Goal: Task Accomplishment & Management: Manage account settings

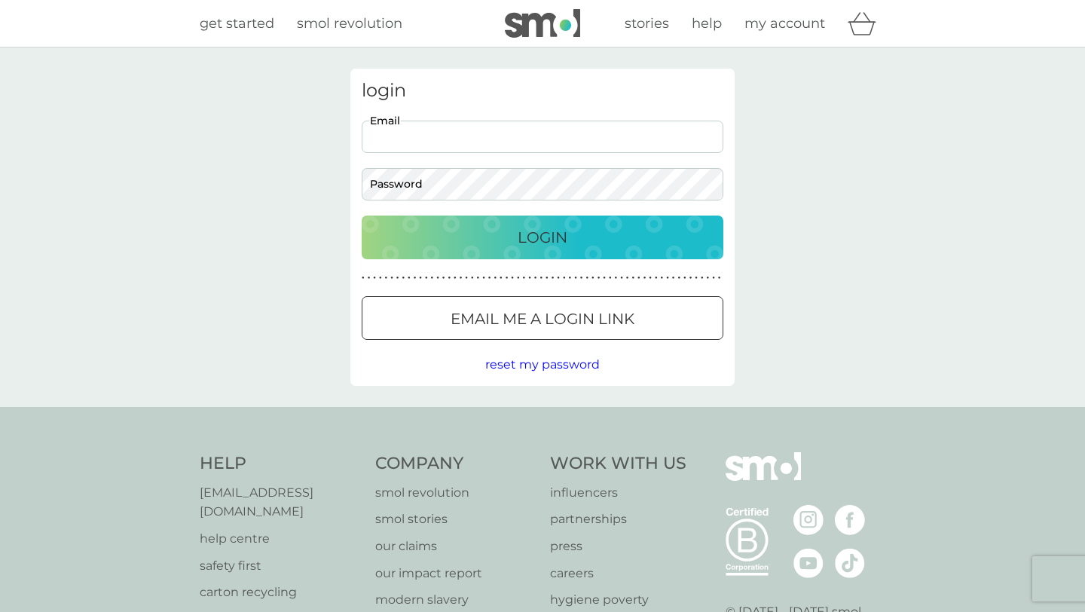
click at [543, 148] on input "Email" at bounding box center [543, 137] width 362 height 32
type input "[EMAIL_ADDRESS][DOMAIN_NAME]"
click at [362, 215] on button "Login" at bounding box center [543, 237] width 362 height 44
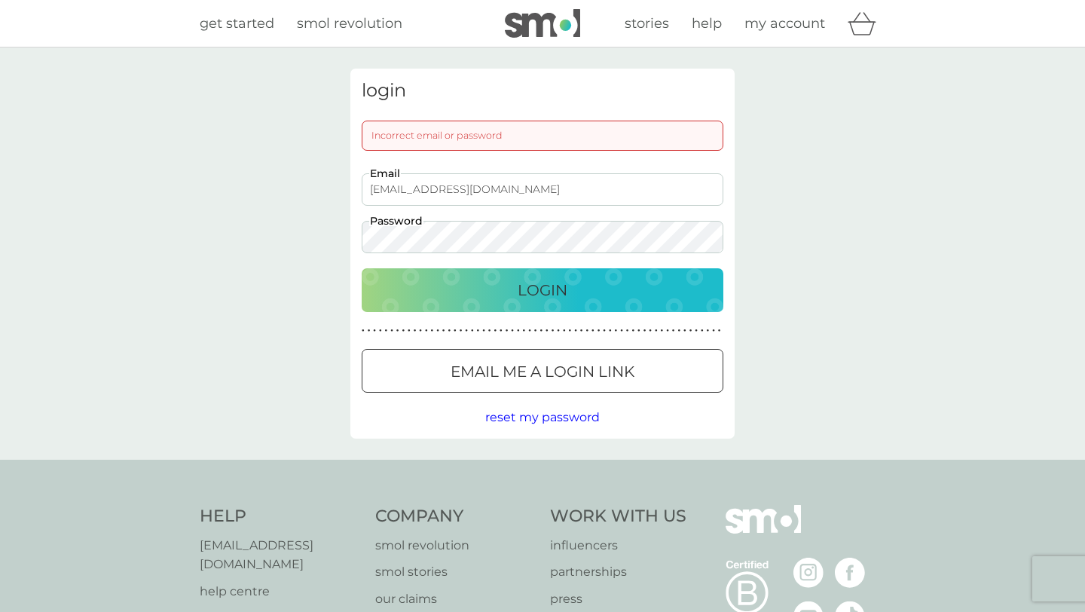
click at [362, 268] on button "Login" at bounding box center [543, 290] width 362 height 44
click at [509, 358] on button "Email me a login link" at bounding box center [543, 371] width 362 height 44
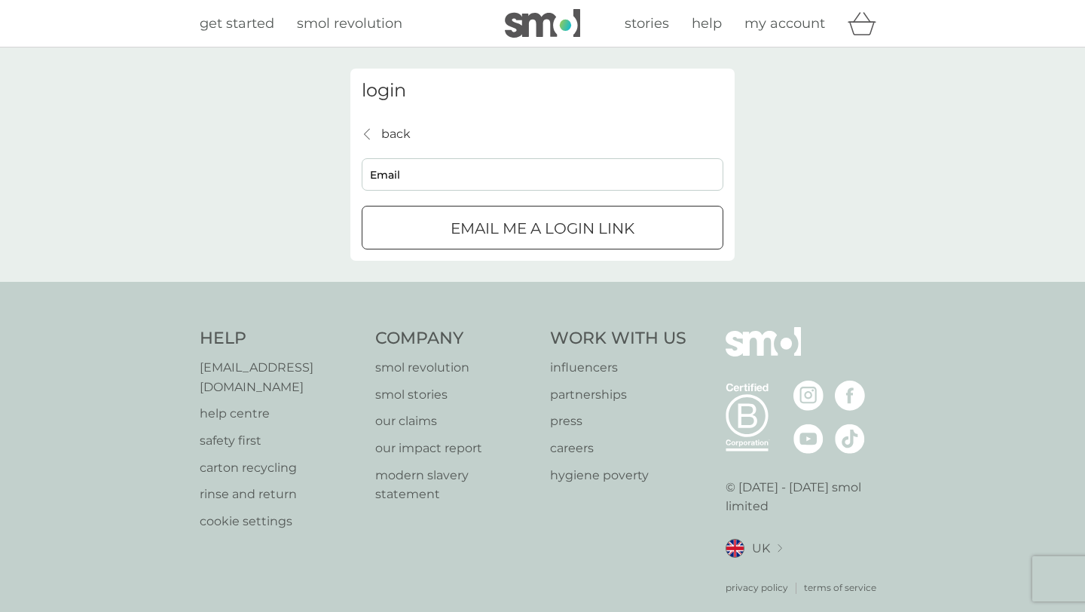
click at [563, 92] on h3 "login" at bounding box center [543, 91] width 362 height 22
click at [457, 179] on input "Email" at bounding box center [543, 174] width 362 height 32
type input "[EMAIL_ADDRESS][DOMAIN_NAME]"
click at [500, 227] on p "Email me a login link" at bounding box center [542, 228] width 184 height 24
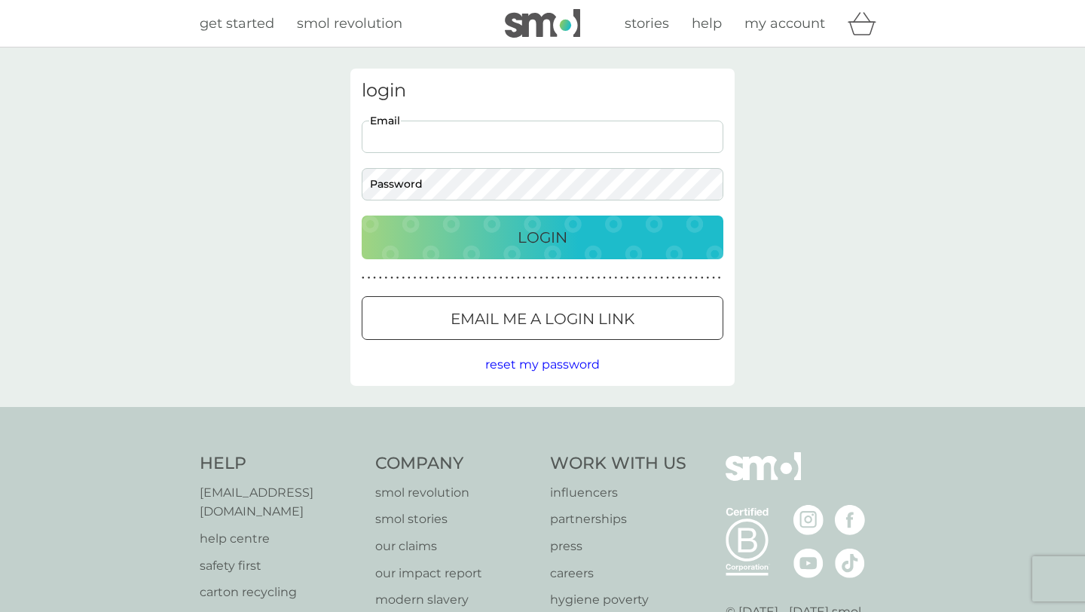
click at [474, 124] on input "Email" at bounding box center [543, 137] width 362 height 32
type input "[EMAIL_ADDRESS][DOMAIN_NAME]"
click at [429, 200] on div "login [EMAIL_ADDRESS][DOMAIN_NAME] Email Password Login ● ● ● ● ● ● ● ● ● ● ● ●…" at bounding box center [542, 227] width 384 height 317
click at [362, 215] on button "Login" at bounding box center [543, 237] width 362 height 44
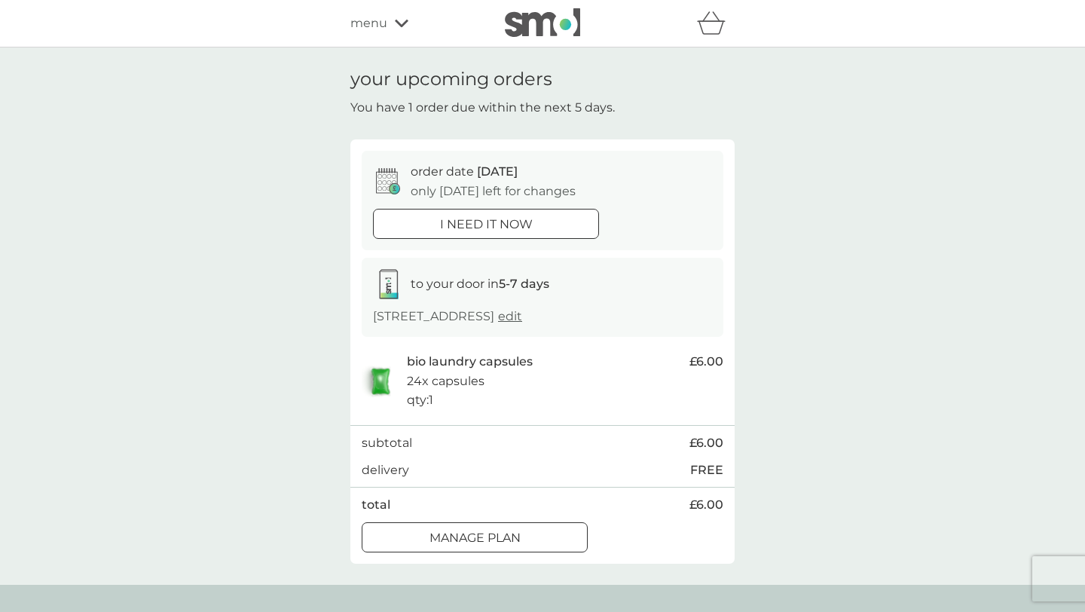
click at [484, 547] on button "Manage plan" at bounding box center [475, 537] width 226 height 30
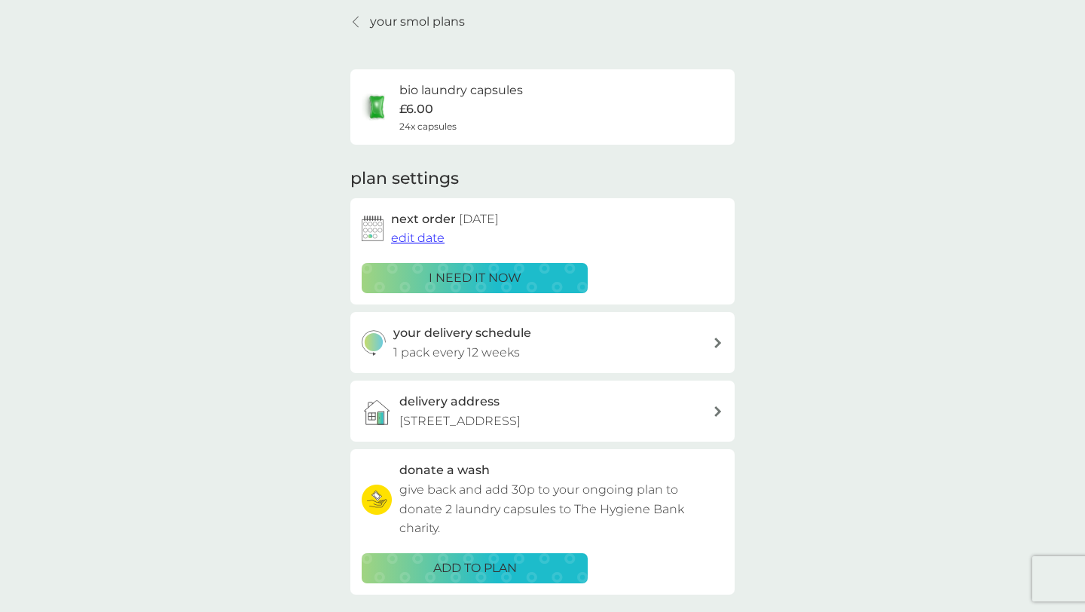
scroll to position [59, 0]
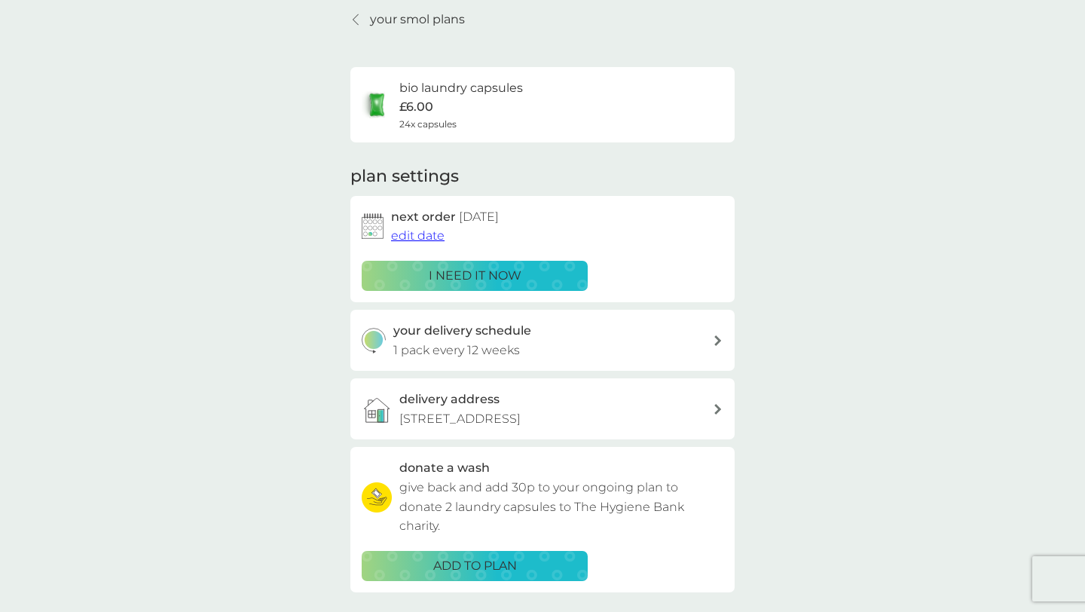
click at [667, 337] on div "your delivery schedule 1 pack every 12 weeks" at bounding box center [553, 340] width 320 height 38
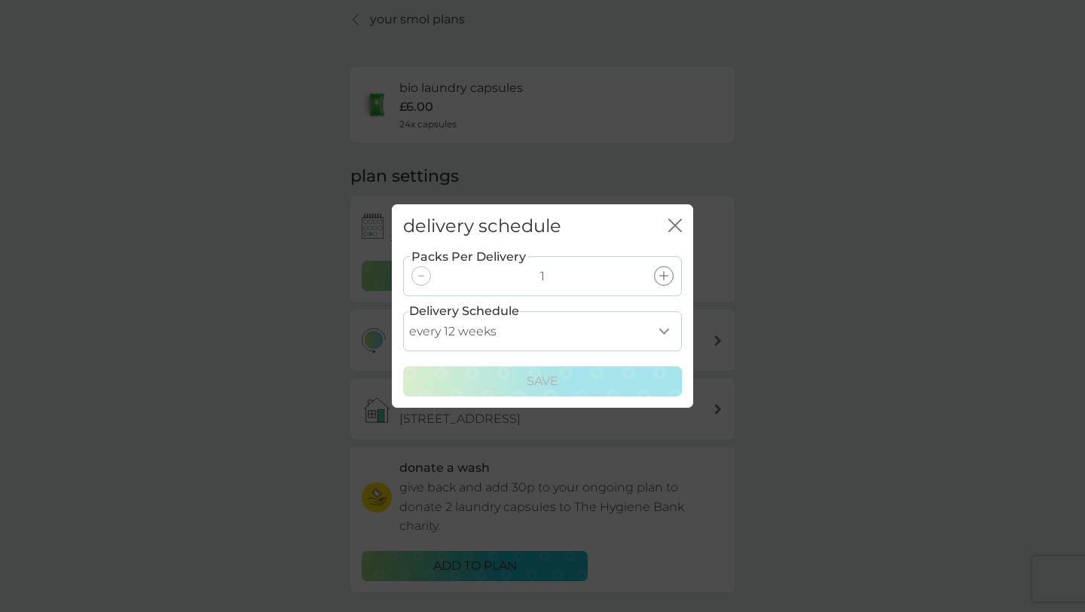
click at [487, 333] on select "every 1 week every 2 weeks every 3 weeks every 4 weeks every 5 weeks every 6 we…" at bounding box center [542, 331] width 279 height 40
select select "56"
click at [403, 311] on select "every 1 week every 2 weeks every 3 weeks every 4 weeks every 5 weeks every 6 we…" at bounding box center [542, 331] width 279 height 40
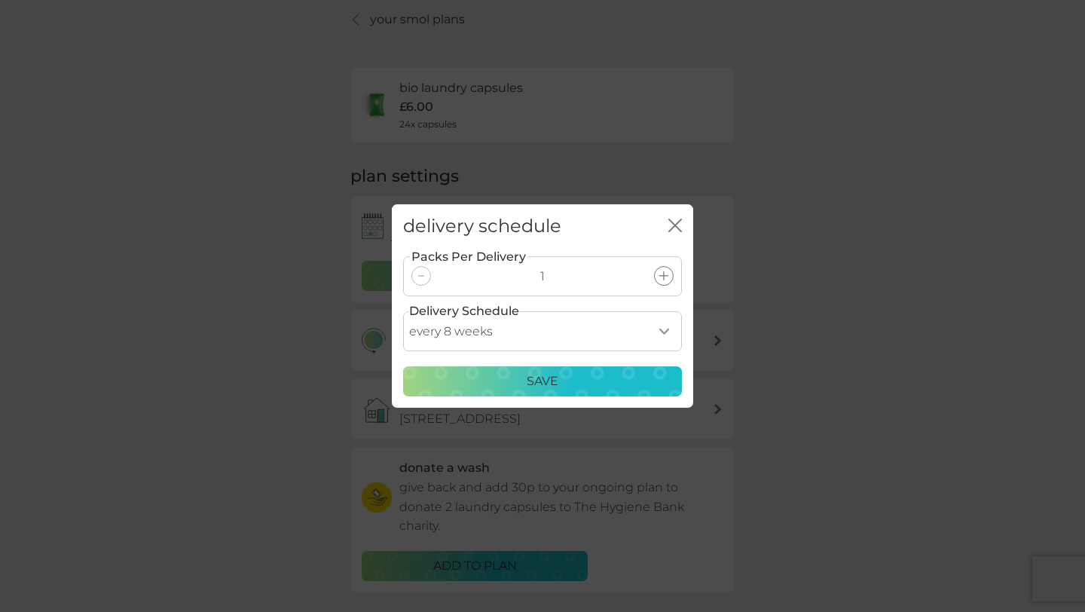
click at [588, 377] on div "Save" at bounding box center [542, 381] width 259 height 20
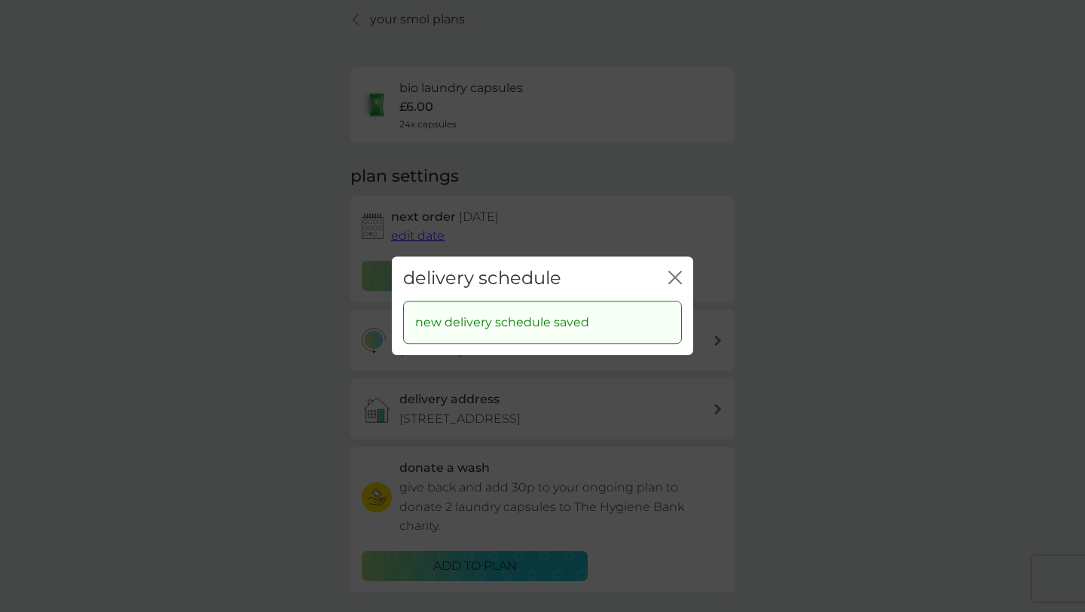
click at [677, 279] on icon "close" at bounding box center [675, 277] width 14 height 14
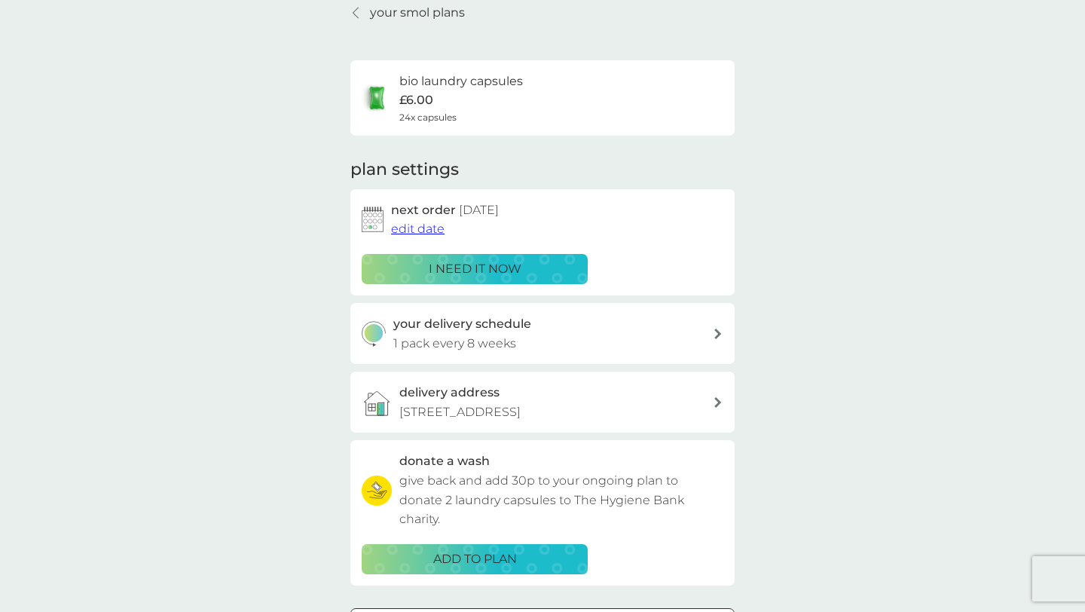
scroll to position [0, 0]
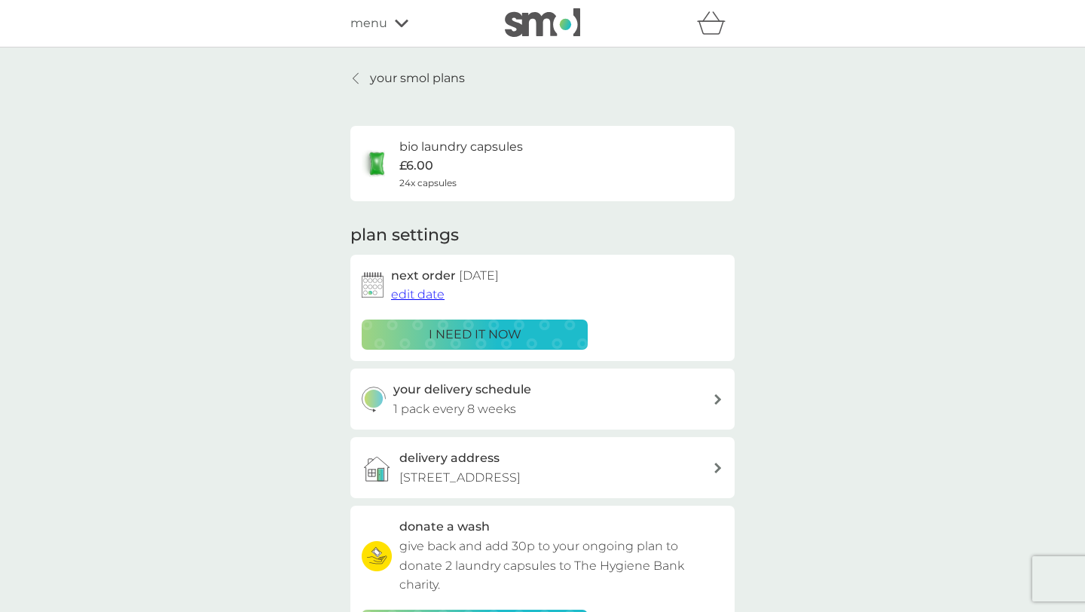
click at [364, 78] on link "your smol plans" at bounding box center [407, 79] width 115 height 20
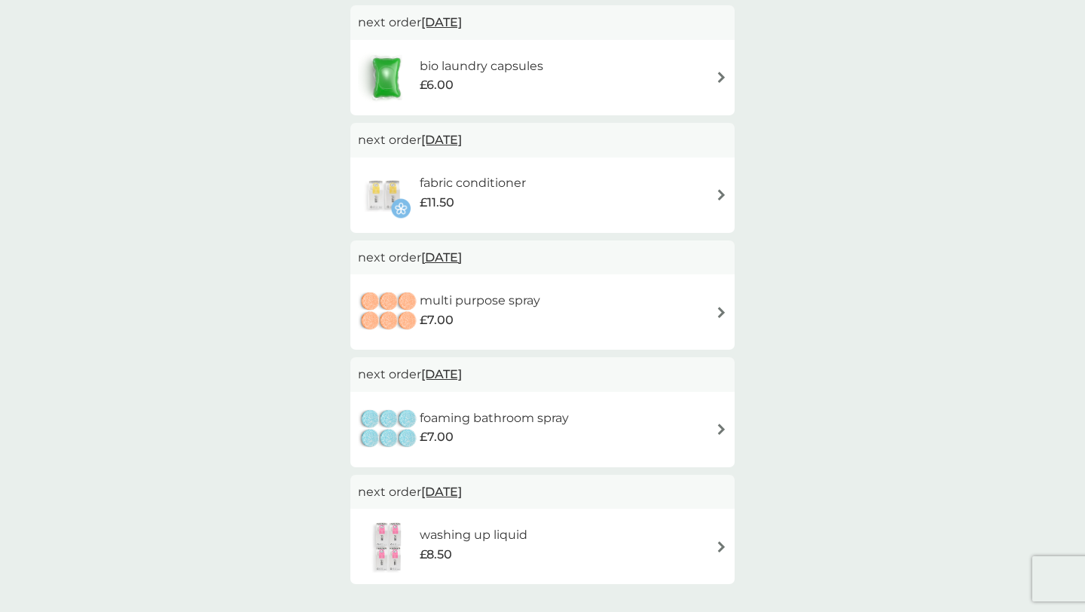
scroll to position [298, 0]
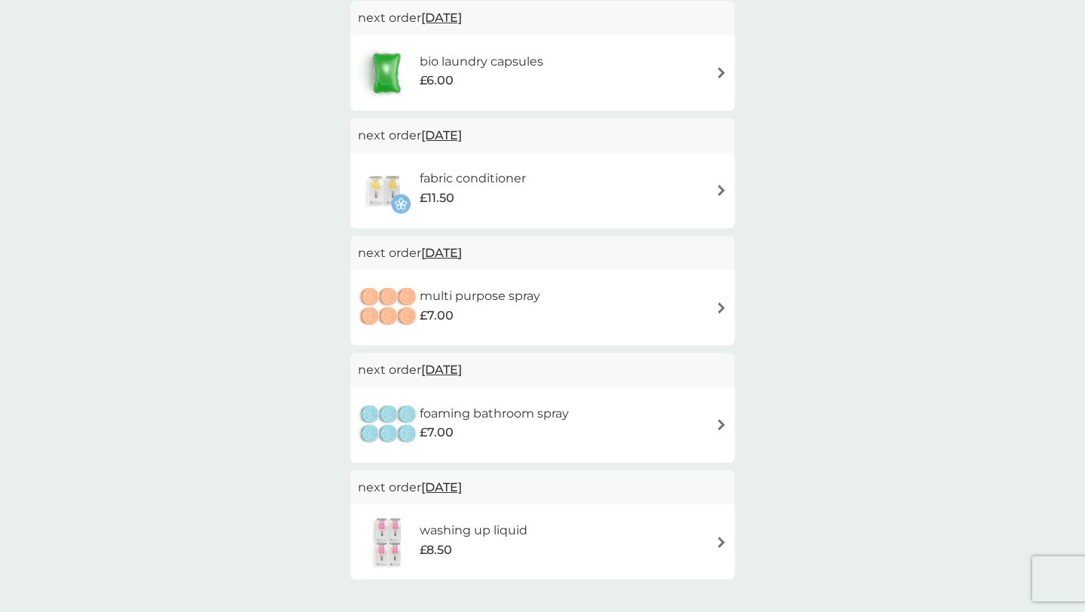
click at [457, 292] on h6 "multi purpose spray" at bounding box center [480, 296] width 121 height 20
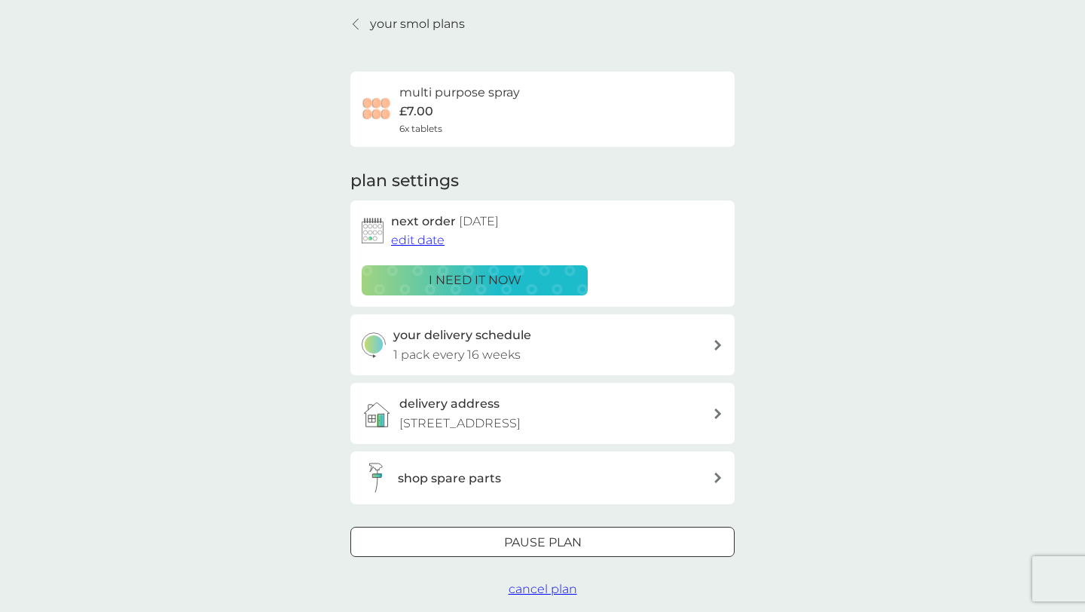
scroll to position [66, 0]
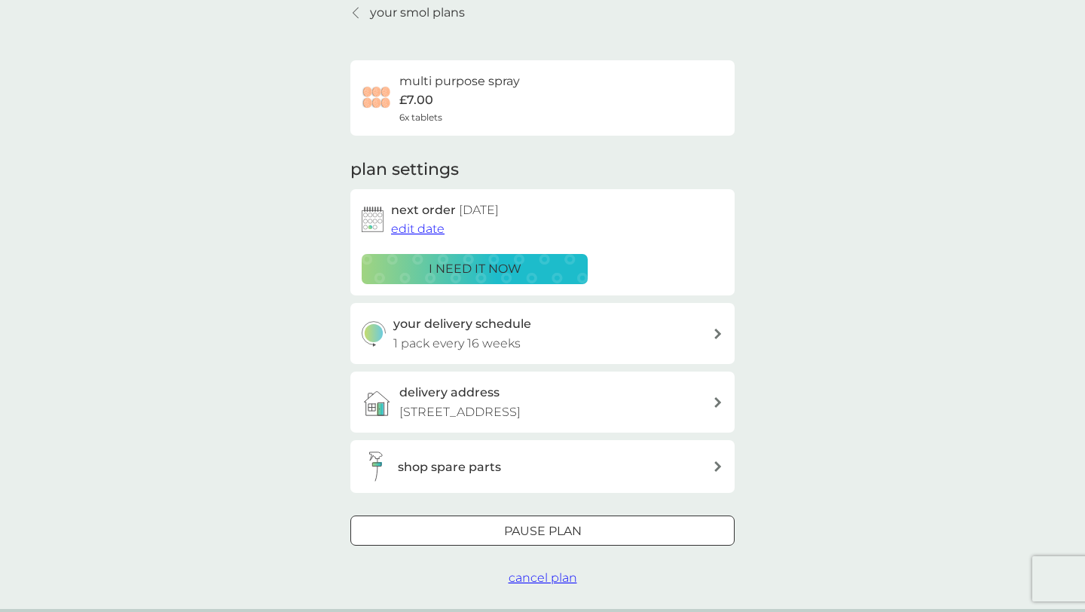
click at [560, 521] on p "Pause plan" at bounding box center [543, 531] width 78 height 20
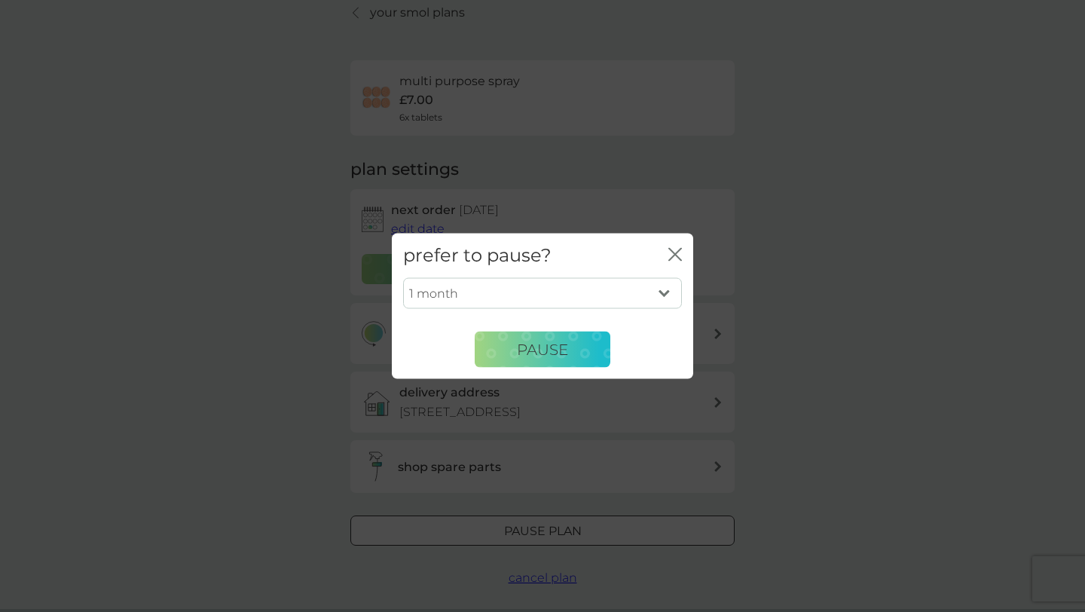
click at [545, 298] on select "1 month 2 months 3 months 4 months 5 months 6 months" at bounding box center [542, 293] width 279 height 32
select select "6"
click at [403, 277] on select "1 month 2 months 3 months 4 months 5 months 6 months" at bounding box center [542, 293] width 279 height 32
click at [548, 356] on span "Pause" at bounding box center [542, 349] width 51 height 18
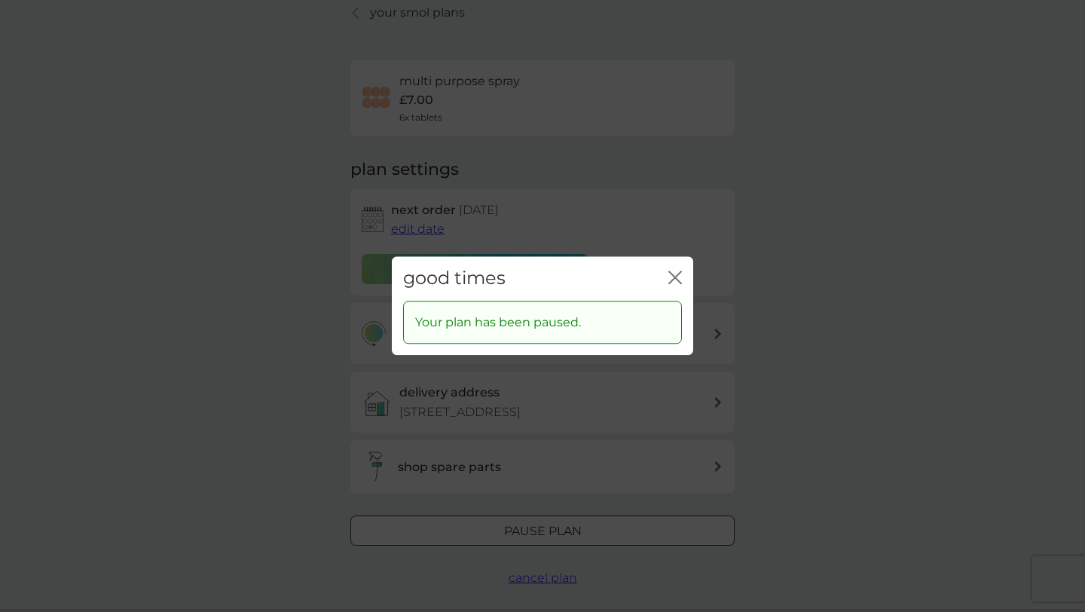
click at [670, 279] on icon "close" at bounding box center [675, 277] width 14 height 14
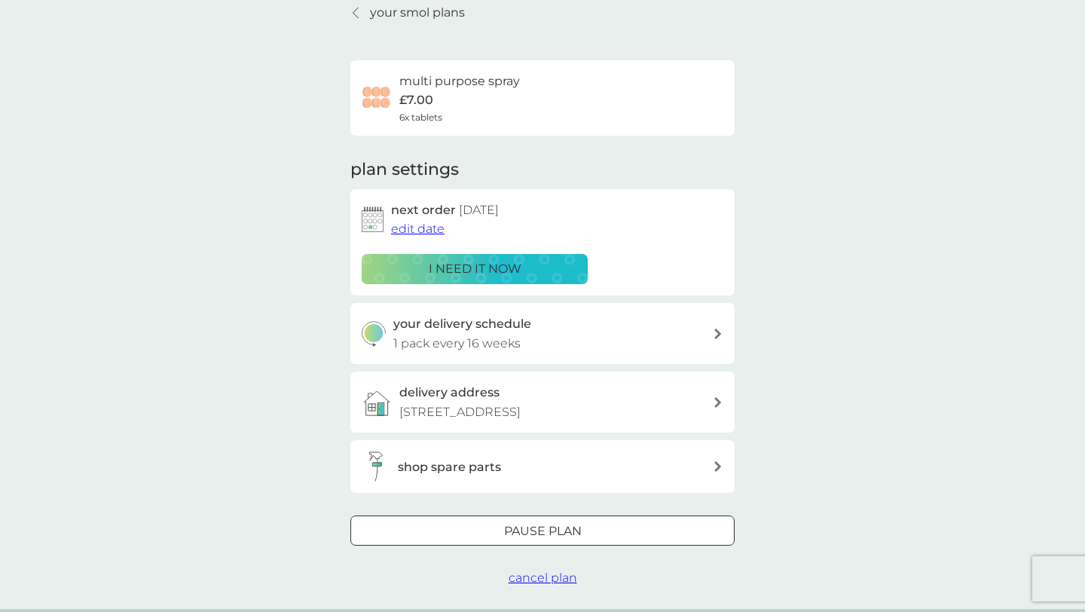
click at [386, 17] on p "your smol plans" at bounding box center [417, 13] width 95 height 20
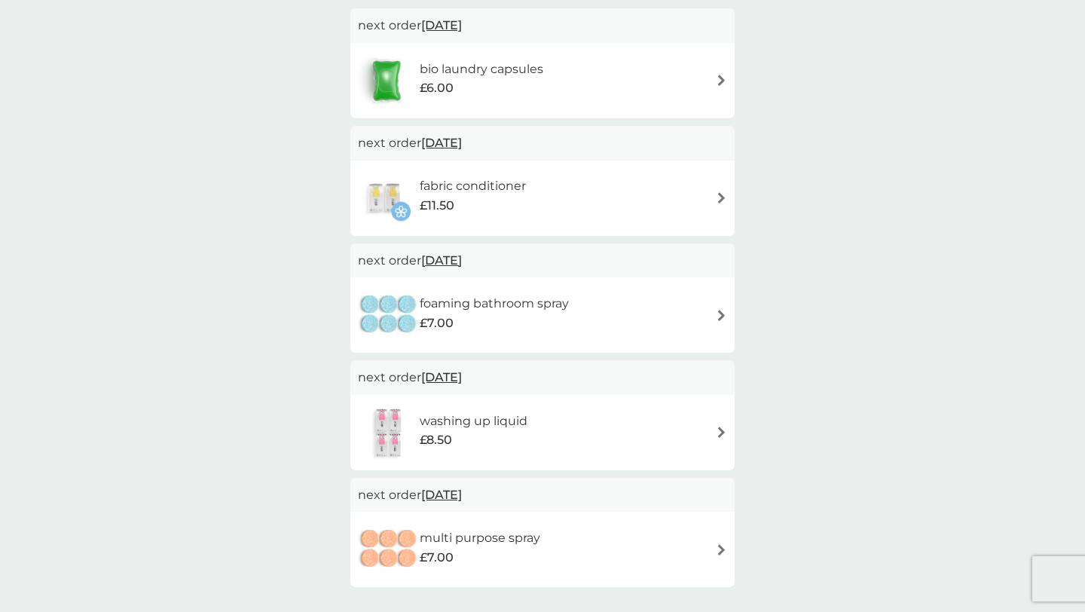
scroll to position [292, 0]
click at [560, 302] on h6 "foaming bathroom spray" at bounding box center [494, 302] width 149 height 20
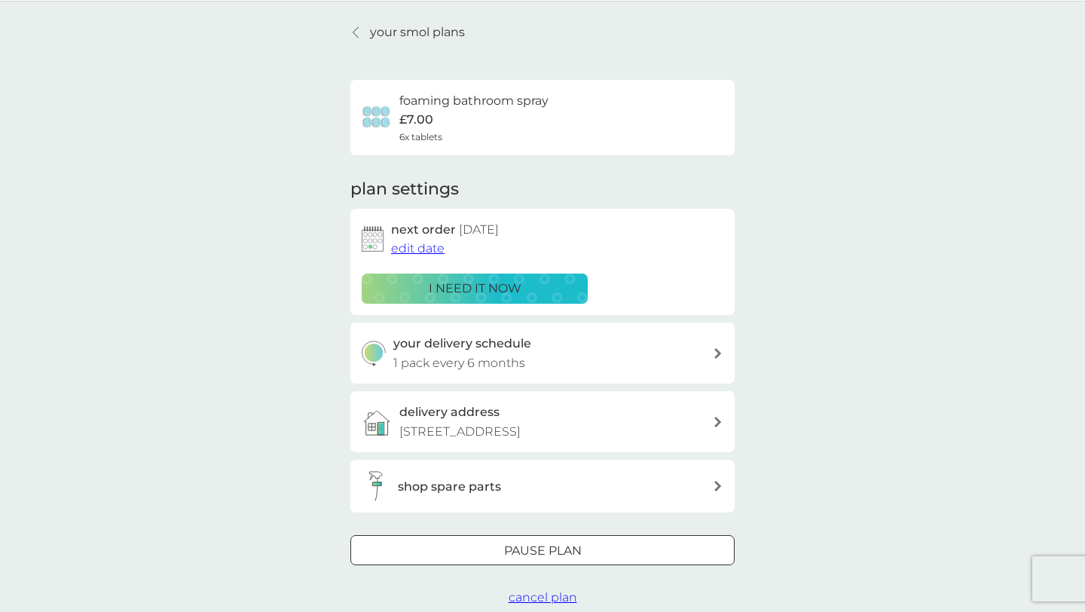
scroll to position [47, 0]
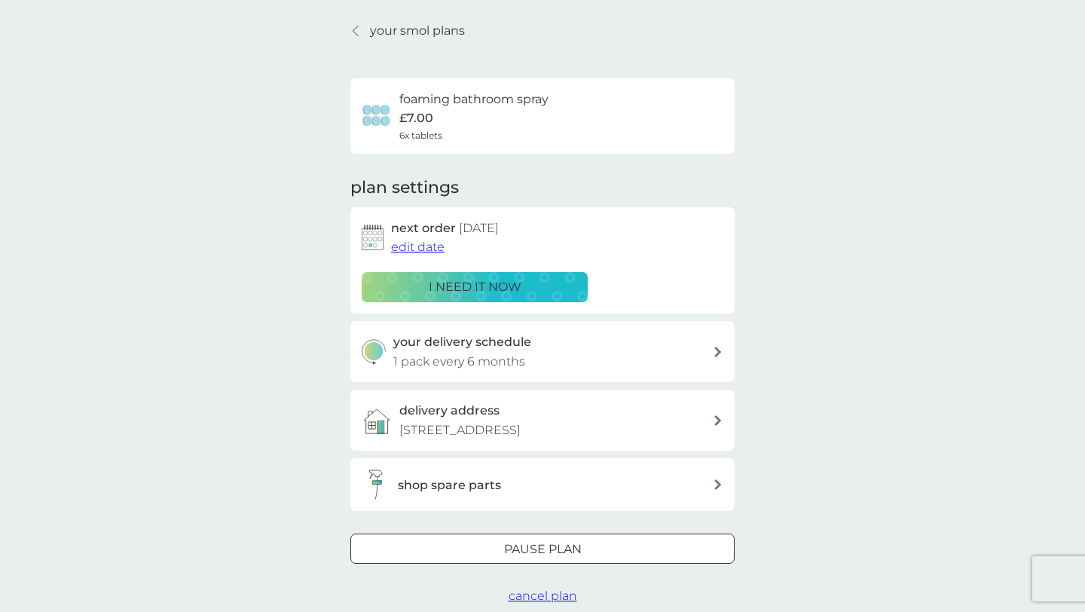
click at [567, 551] on div at bounding box center [542, 550] width 54 height 16
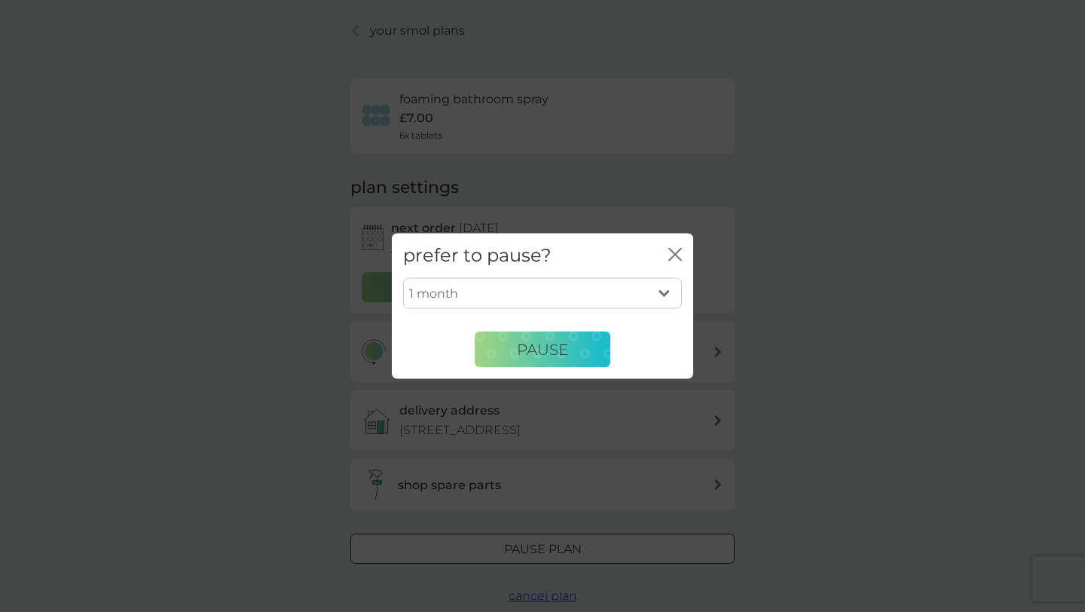
click at [566, 302] on select "1 month 2 months 3 months 4 months 5 months 6 months" at bounding box center [542, 293] width 279 height 32
select select "6"
click at [403, 277] on select "1 month 2 months 3 months 4 months 5 months 6 months" at bounding box center [542, 293] width 279 height 32
click at [548, 353] on span "Pause" at bounding box center [542, 349] width 51 height 18
